Goal: Task Accomplishment & Management: Use online tool/utility

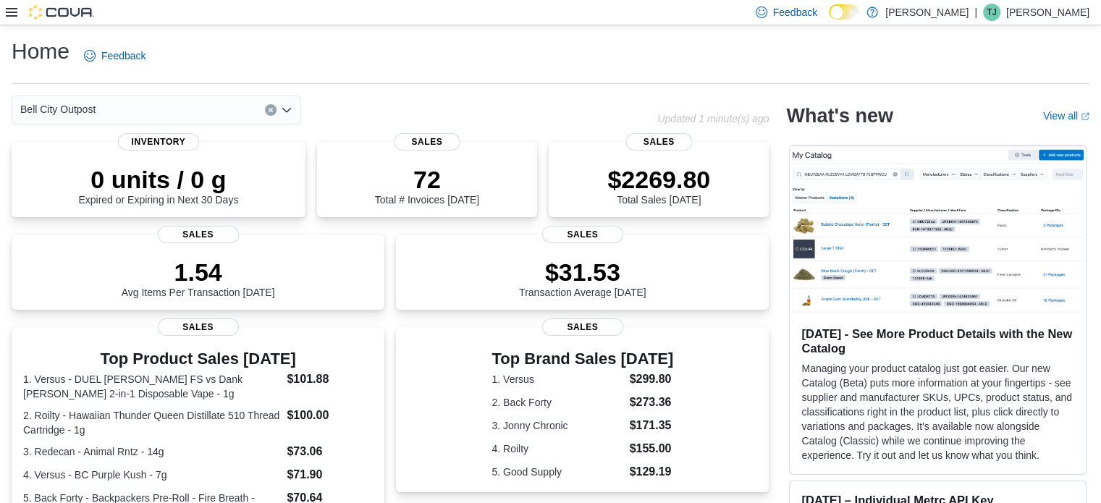
click at [13, 10] on icon at bounding box center [12, 13] width 12 height 12
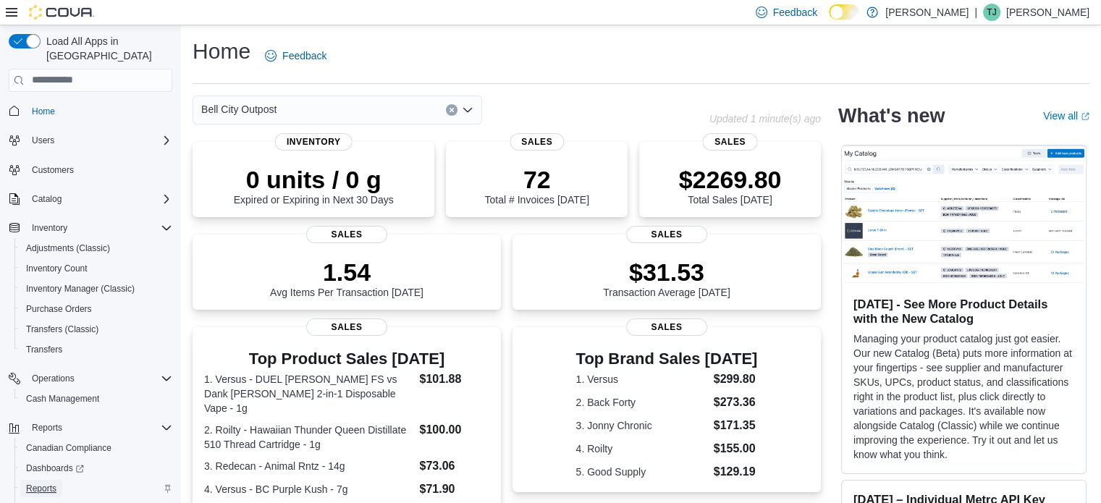
click at [49, 483] on span "Reports" at bounding box center [41, 489] width 30 height 12
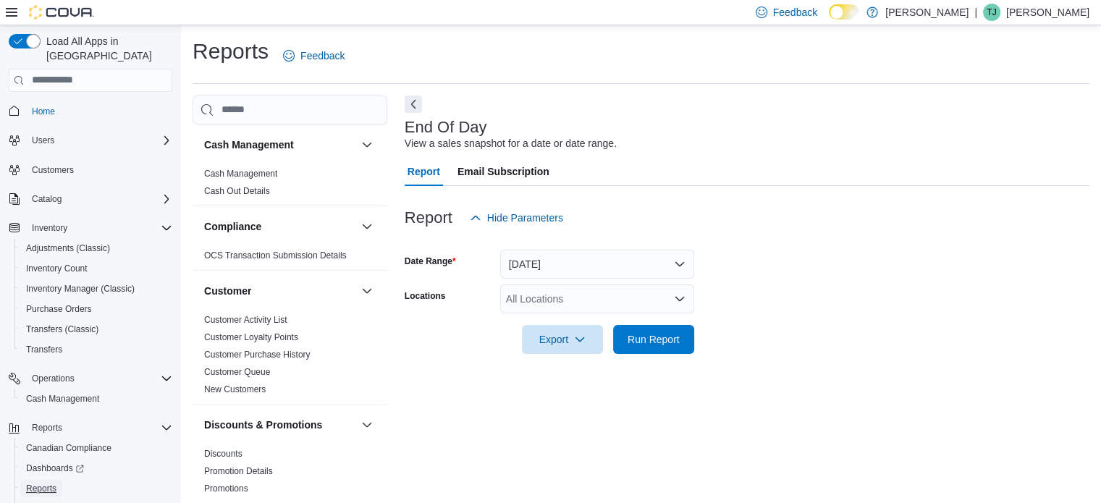
scroll to position [9, 0]
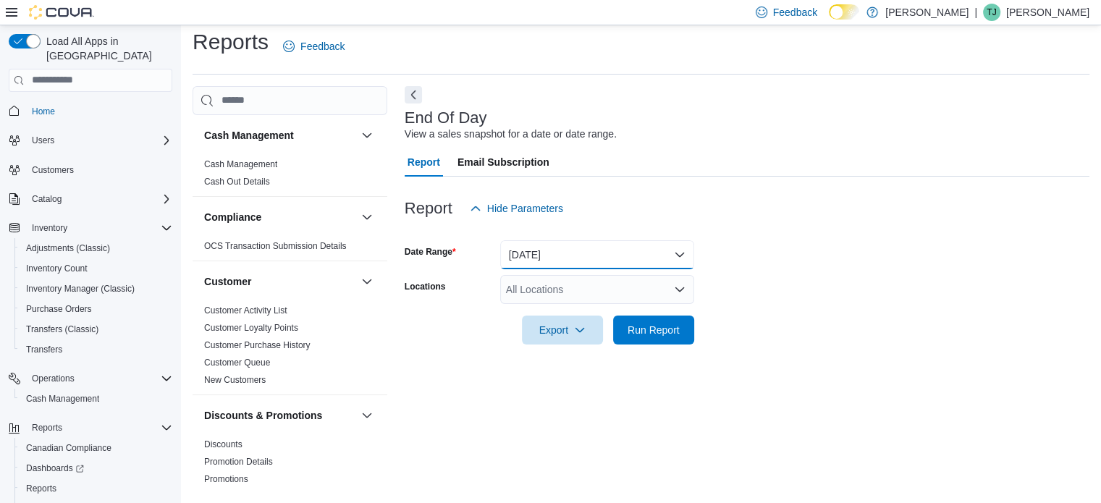
click at [544, 245] on button "[DATE]" at bounding box center [597, 254] width 194 height 29
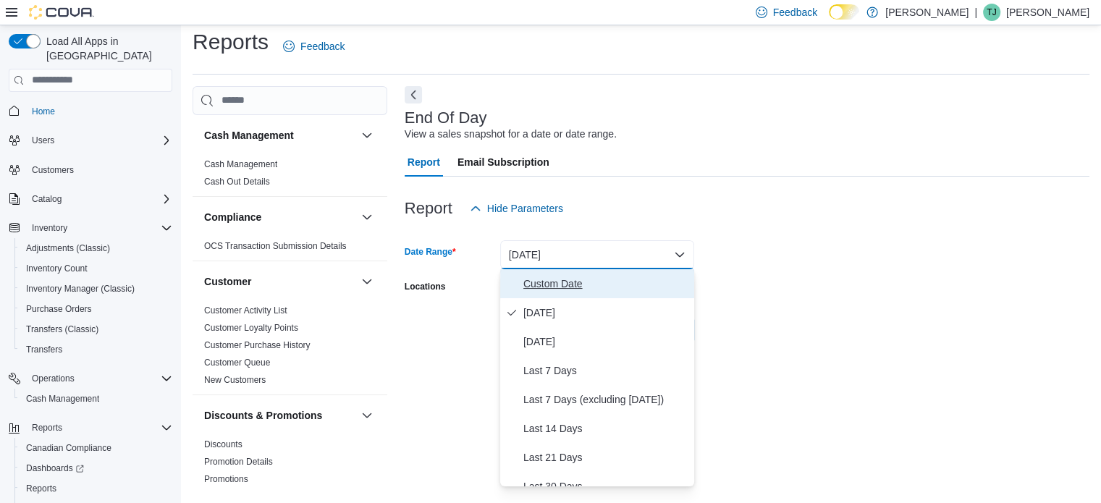
click at [552, 270] on button "Custom Date" at bounding box center [597, 283] width 194 height 29
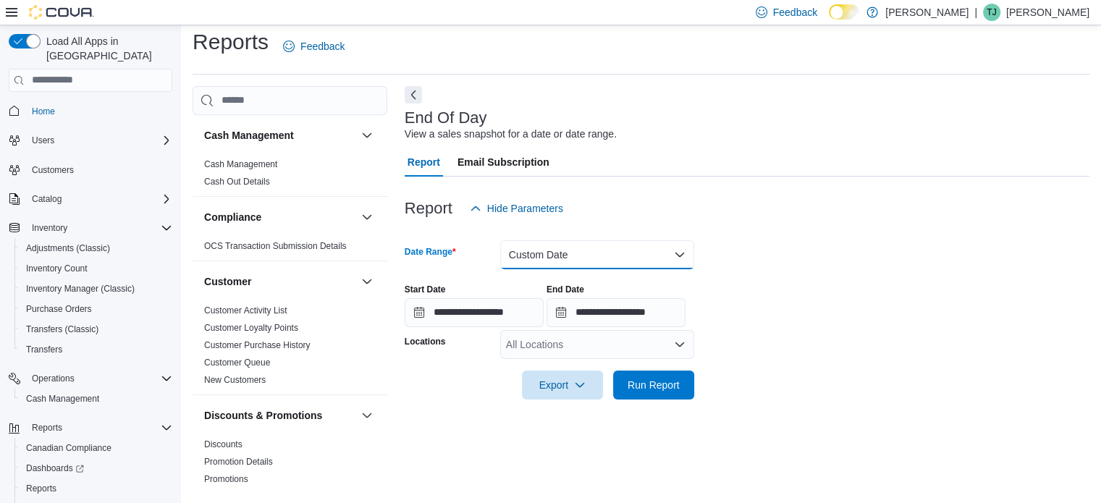
click at [543, 261] on button "Custom Date" at bounding box center [597, 254] width 194 height 29
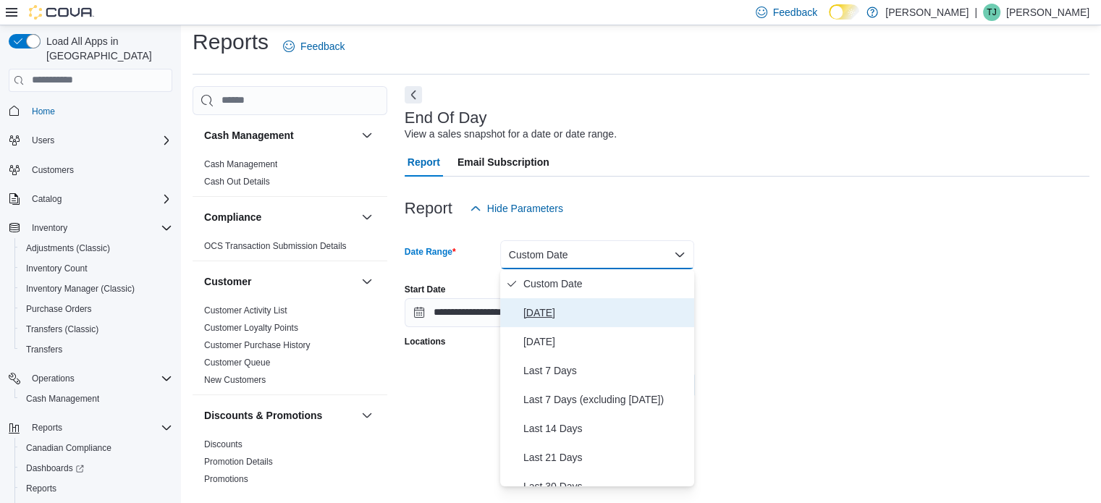
click at [547, 307] on span "[DATE]" at bounding box center [605, 312] width 165 height 17
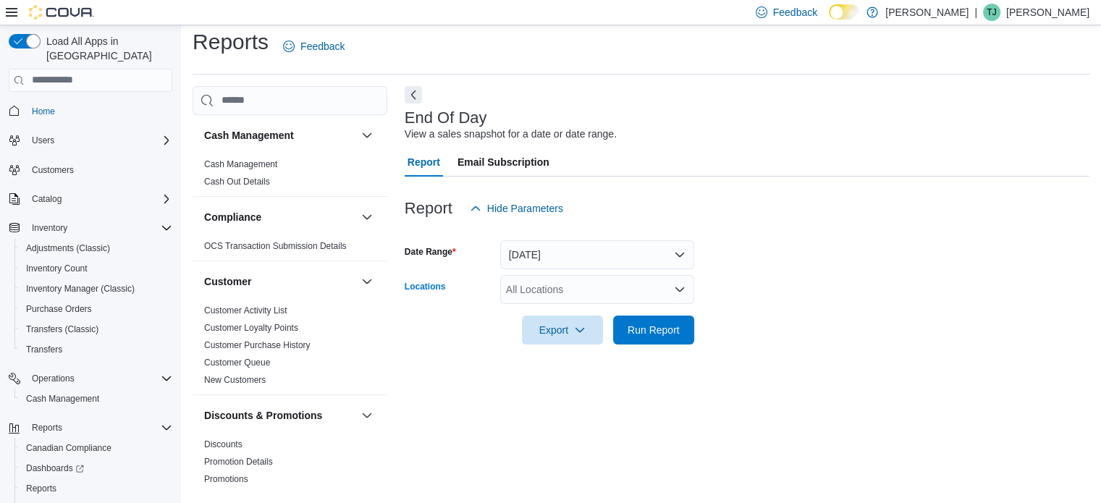
click at [544, 289] on div "All Locations" at bounding box center [597, 289] width 194 height 29
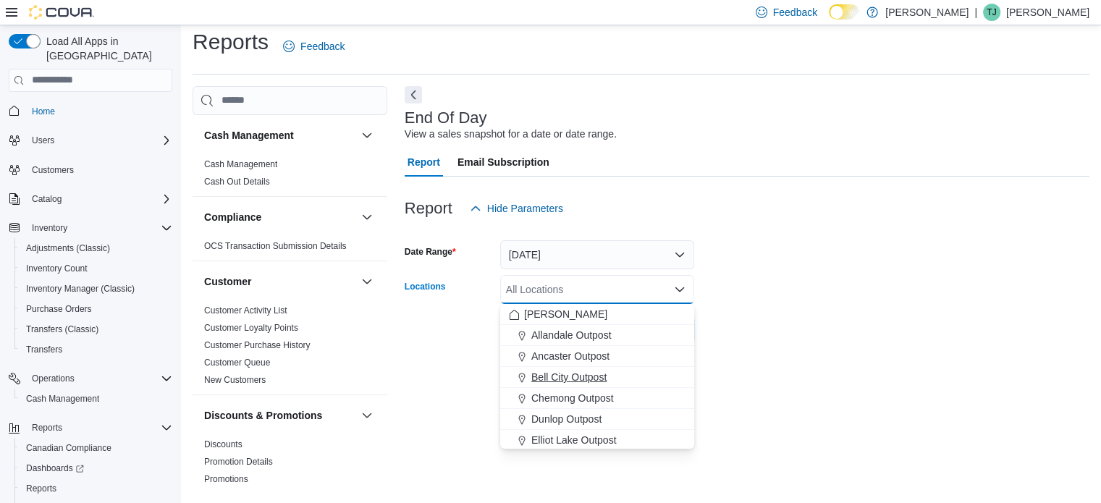
click at [544, 372] on span "Bell City Outpost" at bounding box center [568, 377] width 75 height 14
drag, startPoint x: 844, startPoint y: 300, endPoint x: 833, endPoint y: 307, distance: 13.7
click at [842, 302] on form "Date Range [DATE] Locations [GEOGRAPHIC_DATA] Outpost Combo box. Selected. Bell…" at bounding box center [747, 284] width 685 height 122
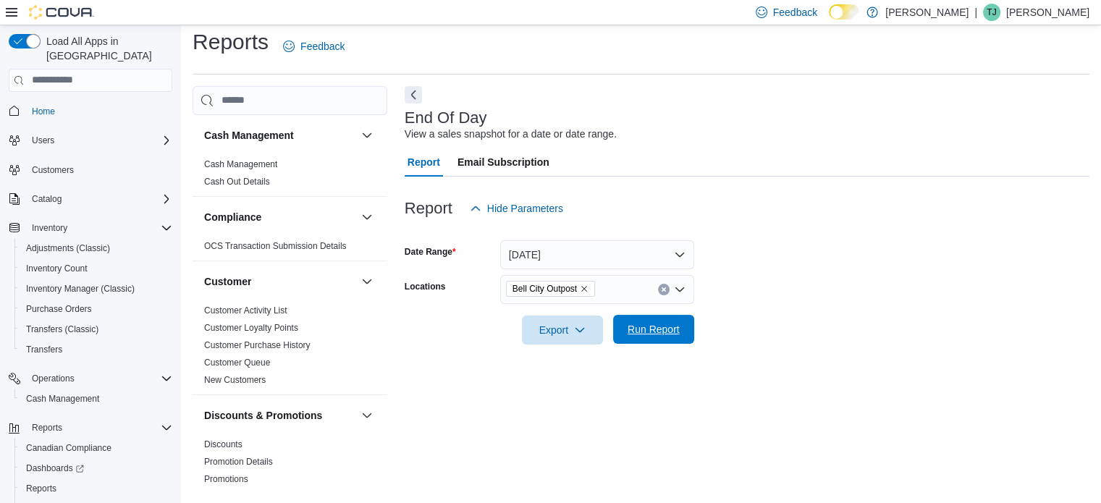
drag, startPoint x: 640, startPoint y: 350, endPoint x: 646, endPoint y: 336, distance: 15.6
click at [640, 350] on div at bounding box center [747, 353] width 685 height 17
click at [646, 336] on span "Run Report" at bounding box center [654, 329] width 52 height 14
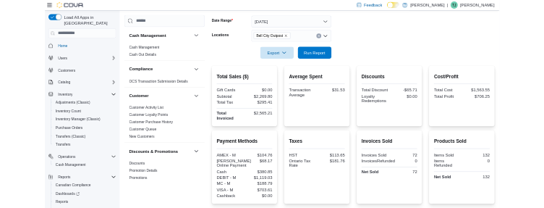
scroll to position [299, 0]
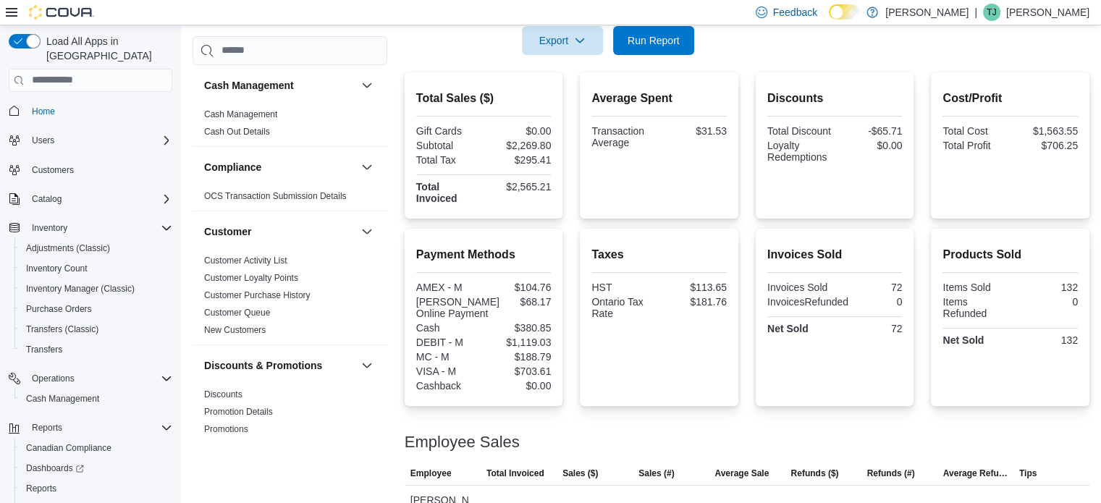
click at [546, 328] on div "$380.85" at bounding box center [519, 328] width 64 height 12
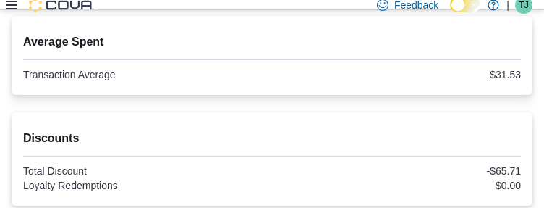
scroll to position [516, 0]
